Goal: Find specific page/section: Find specific page/section

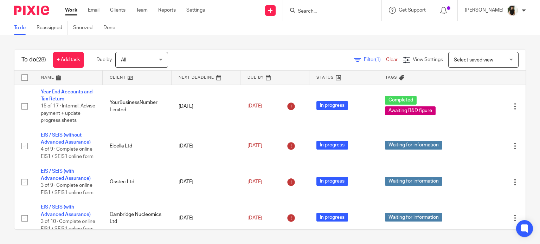
click at [352, 12] on input "Search" at bounding box center [328, 11] width 63 height 6
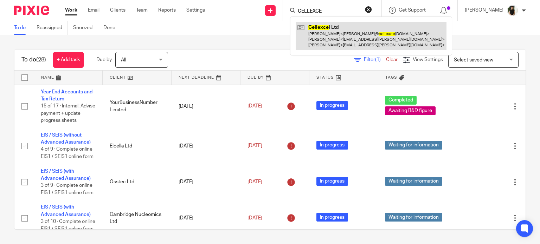
type input "CELLEXCE"
click at [353, 34] on link at bounding box center [370, 36] width 151 height 28
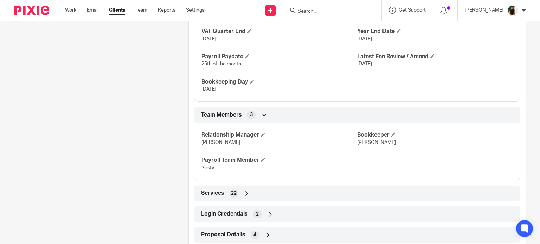
scroll to position [527, 0]
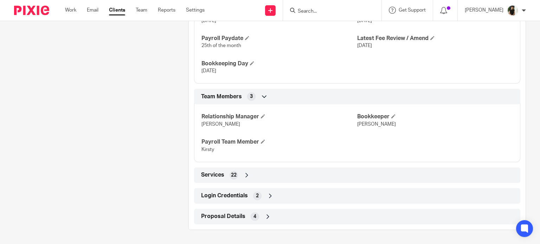
click at [241, 198] on span "Login Credentials" at bounding box center [224, 195] width 47 height 7
